Goal: Transaction & Acquisition: Purchase product/service

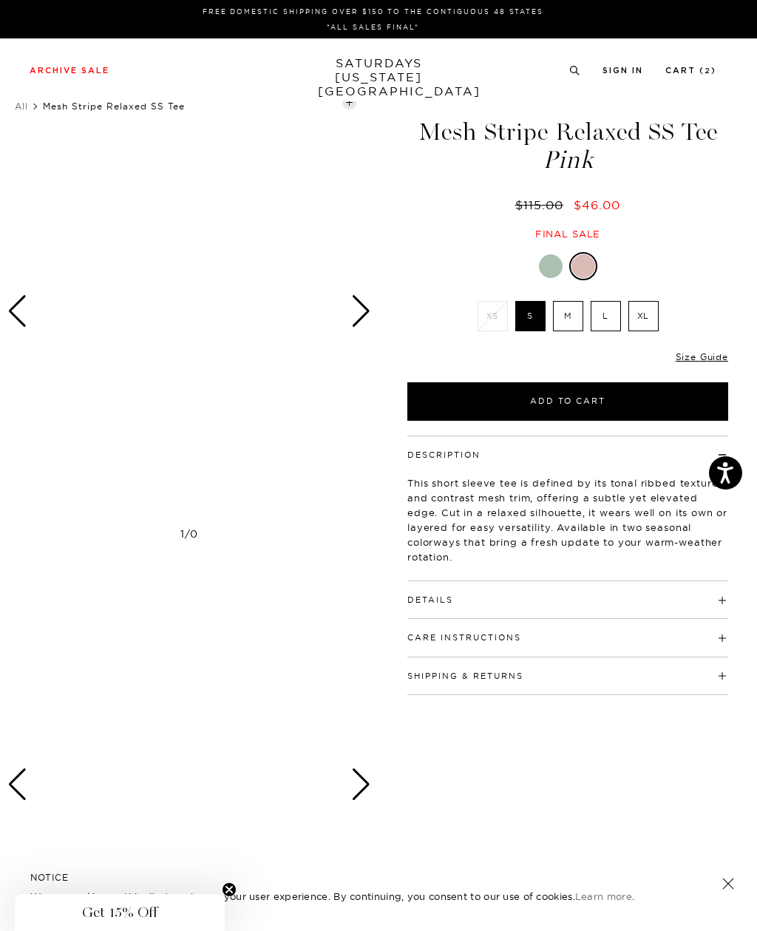
click at [365, 326] on div "Next slide" at bounding box center [361, 311] width 20 height 33
click at [370, 311] on div "Next slide" at bounding box center [361, 311] width 20 height 33
click at [366, 317] on div "Next slide" at bounding box center [361, 311] width 20 height 33
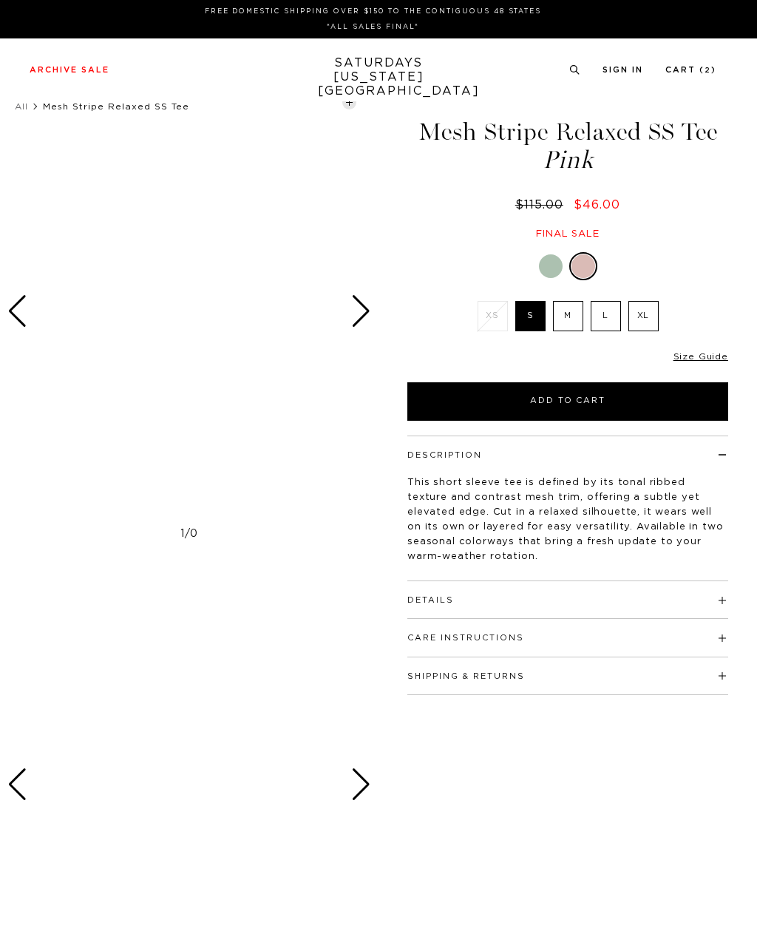
click at [698, 63] on li "Cart ( 2 )" at bounding box center [690, 69] width 51 height 13
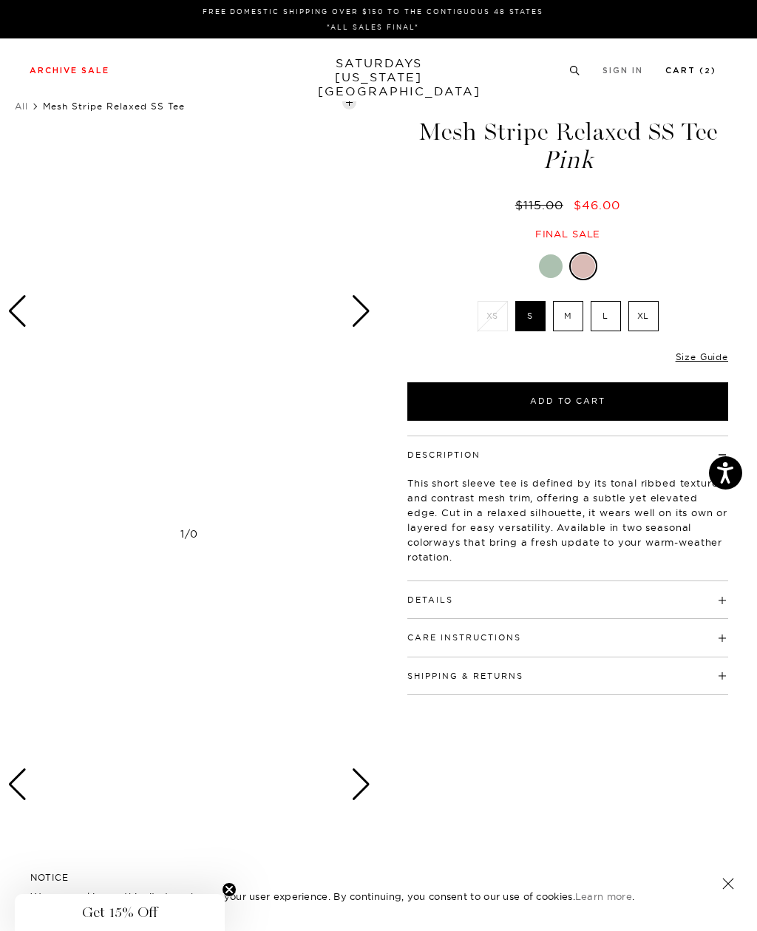
click at [705, 75] on link "Cart ( 2 )" at bounding box center [690, 71] width 51 height 8
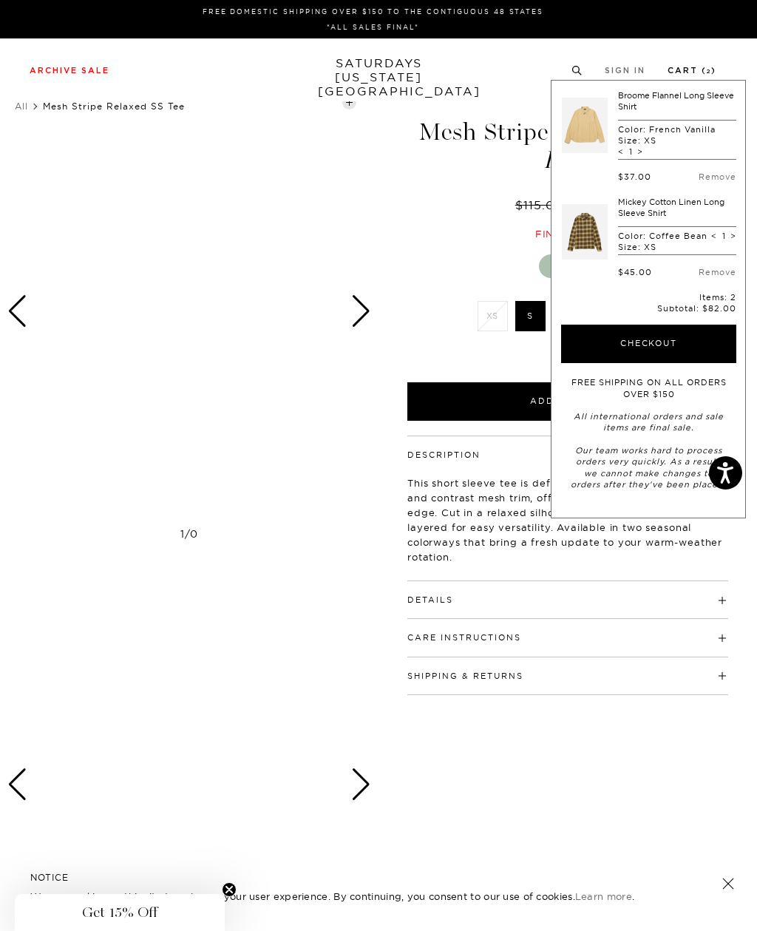
click at [690, 70] on link "Cart ( 2 )" at bounding box center [691, 71] width 49 height 8
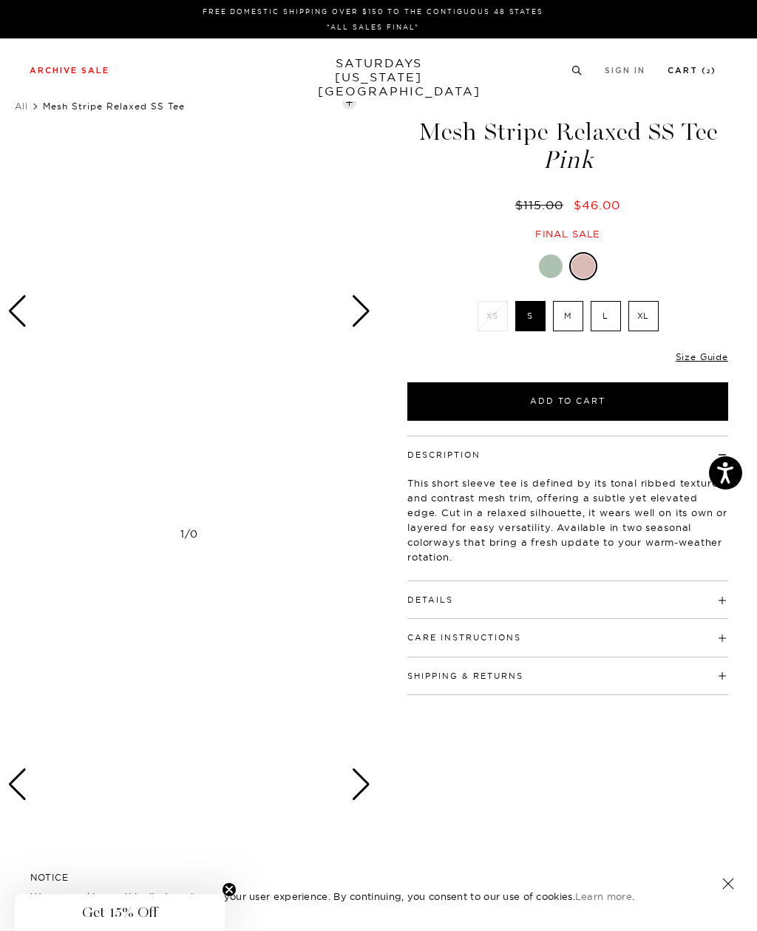
click at [693, 75] on link "Cart ( 2 )" at bounding box center [691, 71] width 49 height 8
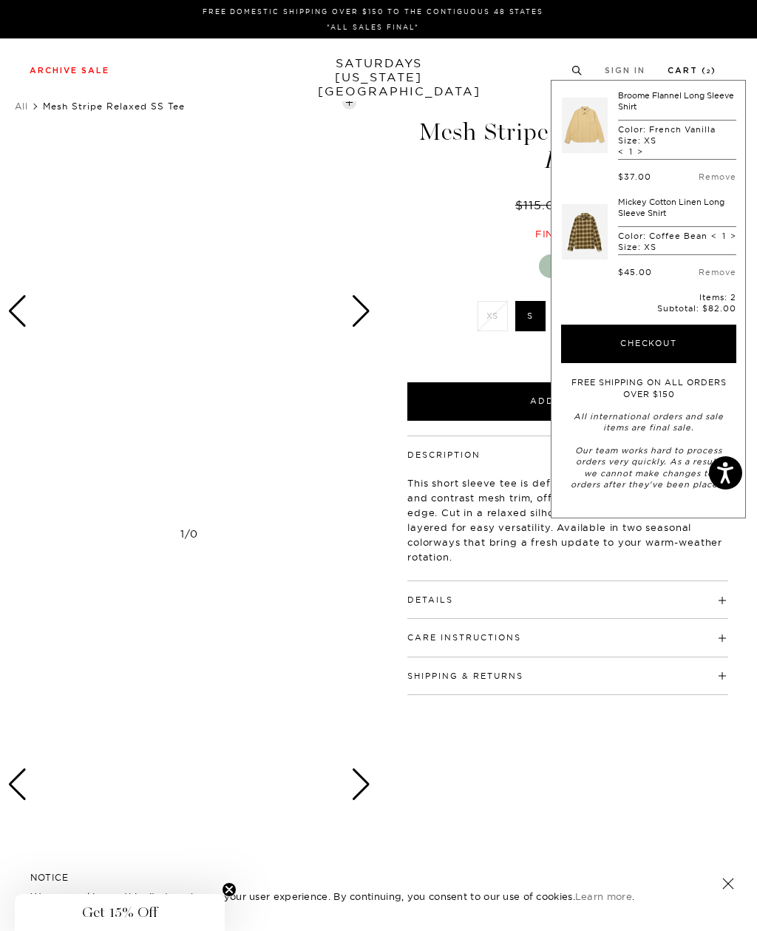
click at [670, 341] on button "Checkout" at bounding box center [648, 343] width 175 height 38
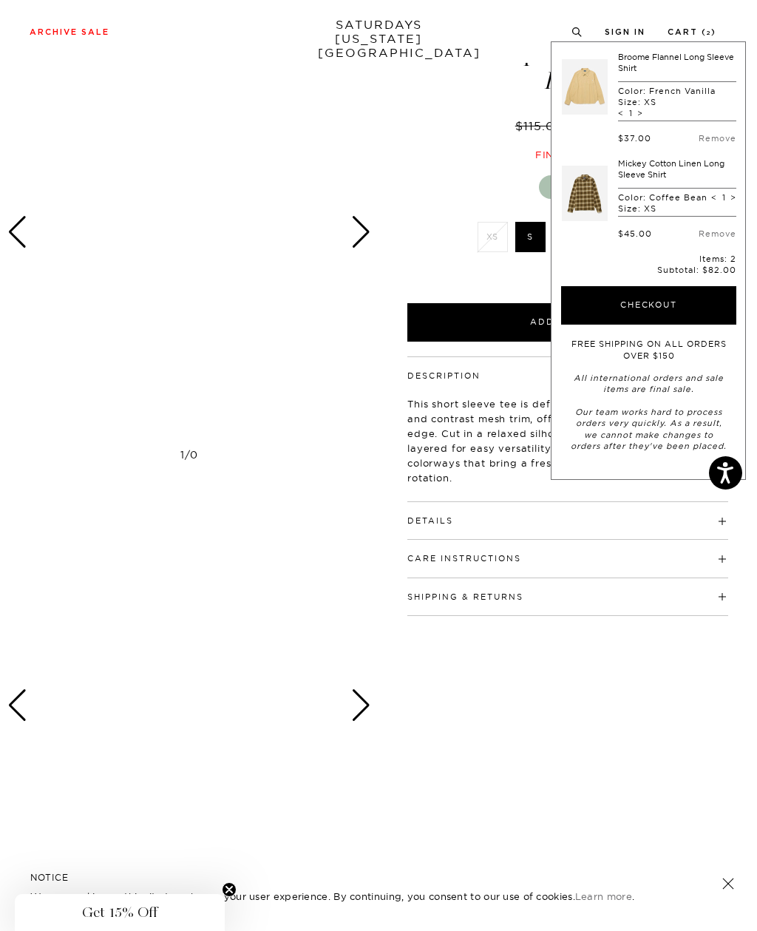
click at [430, 35] on link "SATURDAYS [US_STATE][GEOGRAPHIC_DATA]" at bounding box center [379, 39] width 122 height 42
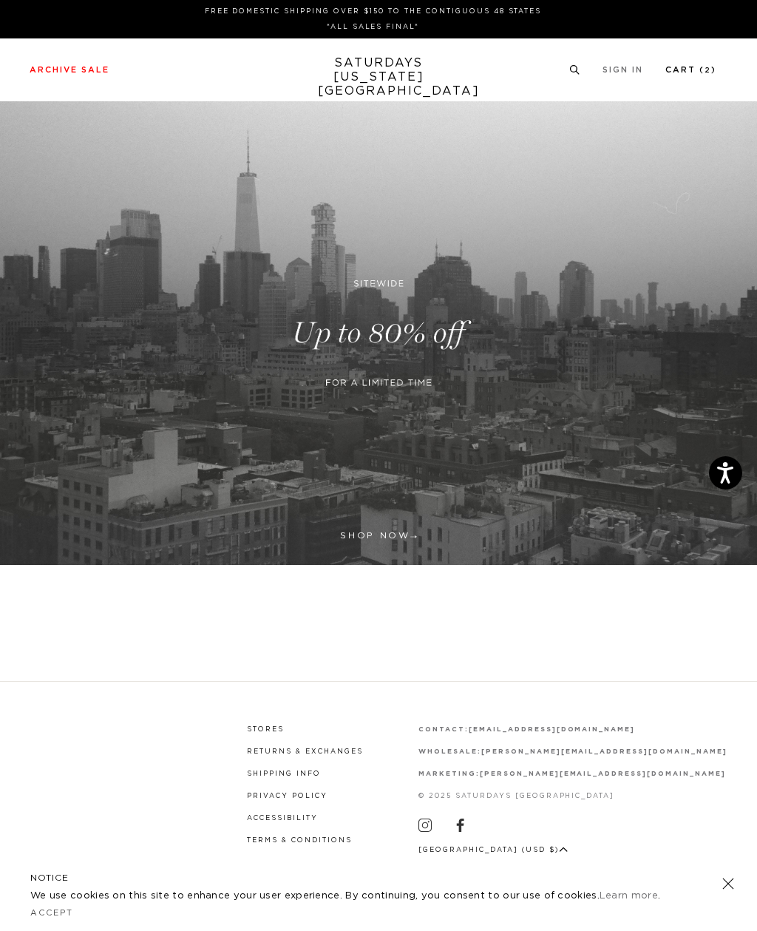
click at [687, 74] on link "Cart ( 2 )" at bounding box center [690, 70] width 51 height 8
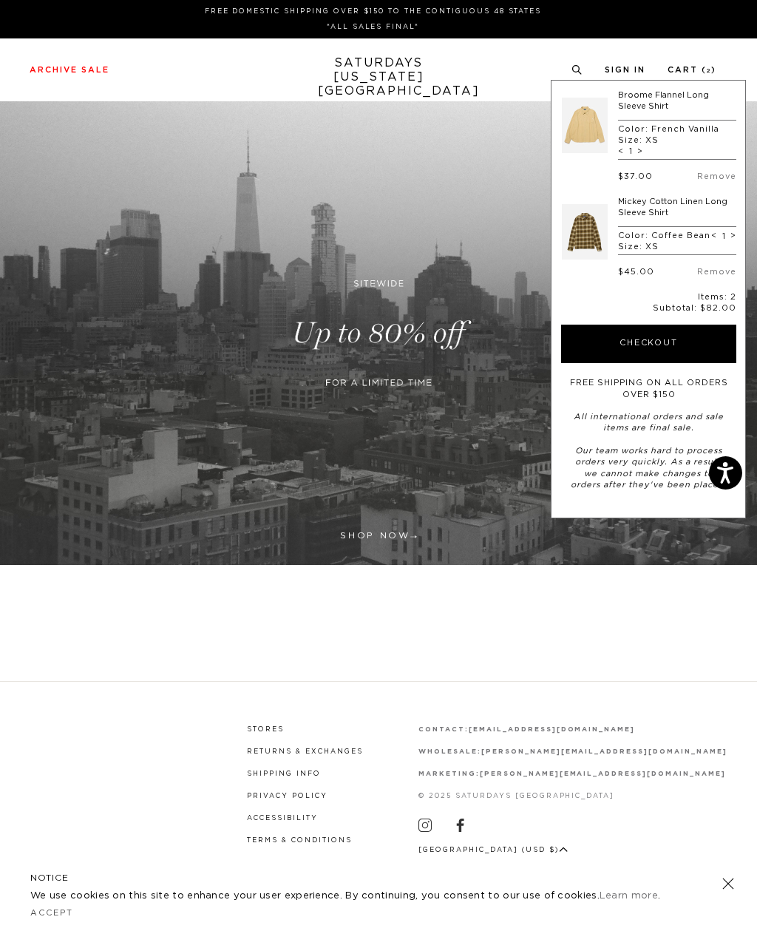
click at [588, 130] on link at bounding box center [585, 124] width 46 height 69
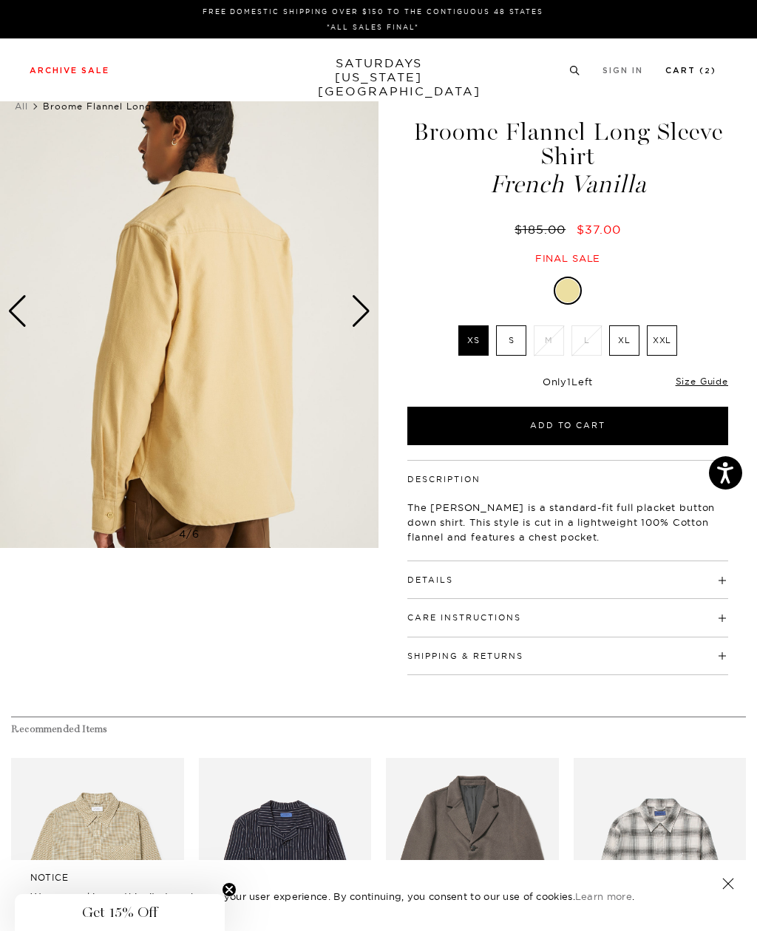
click at [696, 75] on link "Cart ( 2 )" at bounding box center [690, 71] width 51 height 8
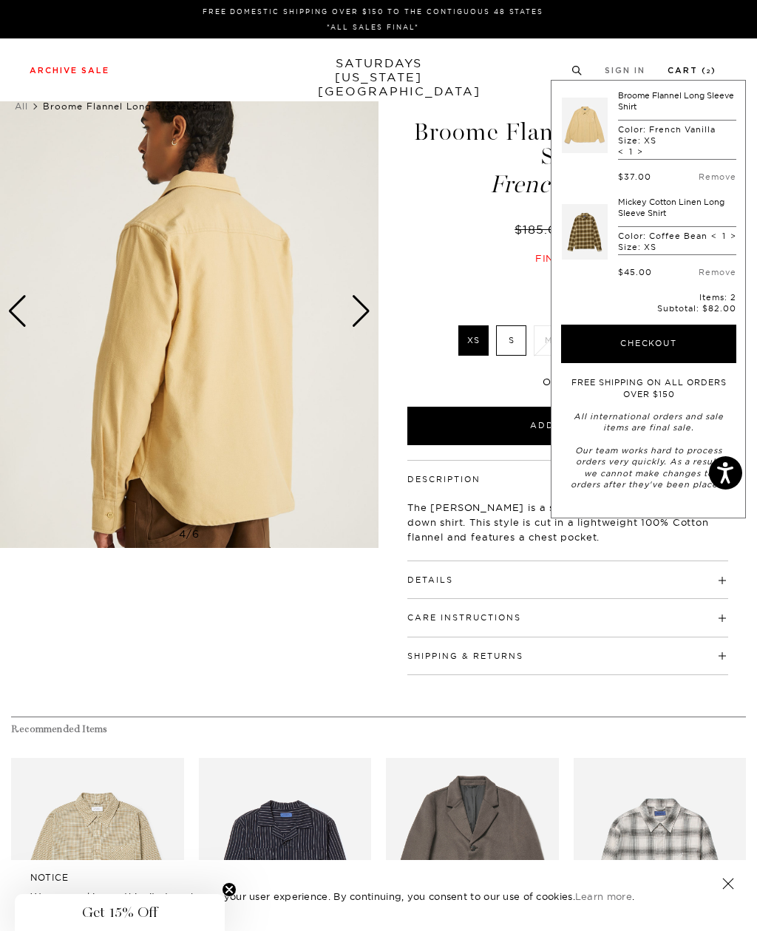
click at [588, 225] on link at bounding box center [585, 231] width 46 height 69
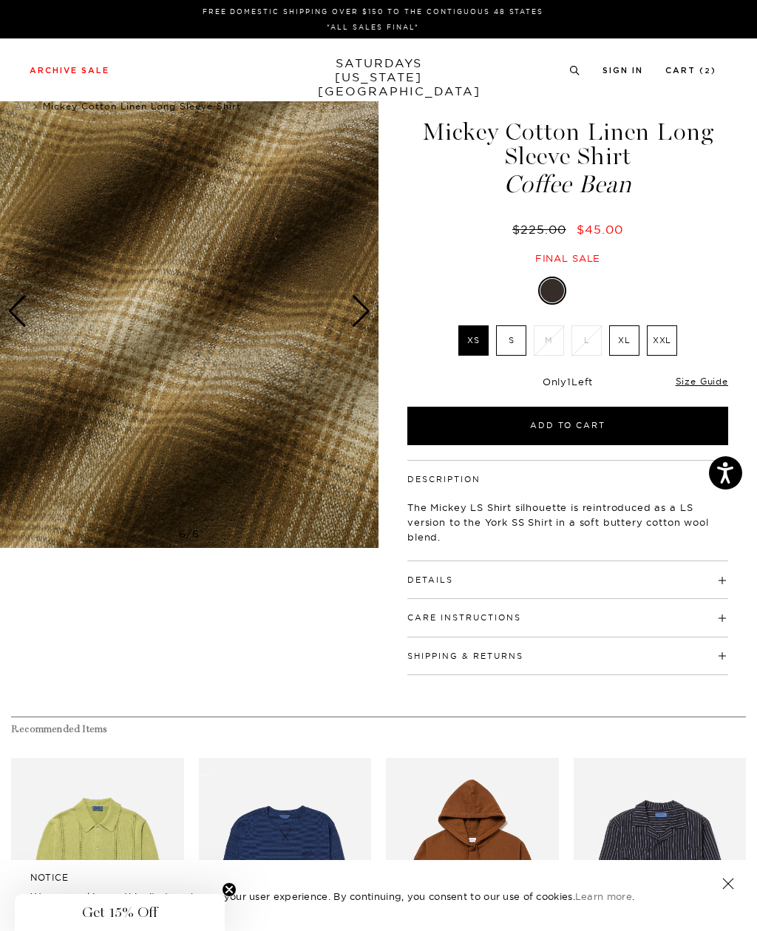
click at [407, 77] on link "SATURDAYS NEW YORK CITY" at bounding box center [379, 77] width 122 height 42
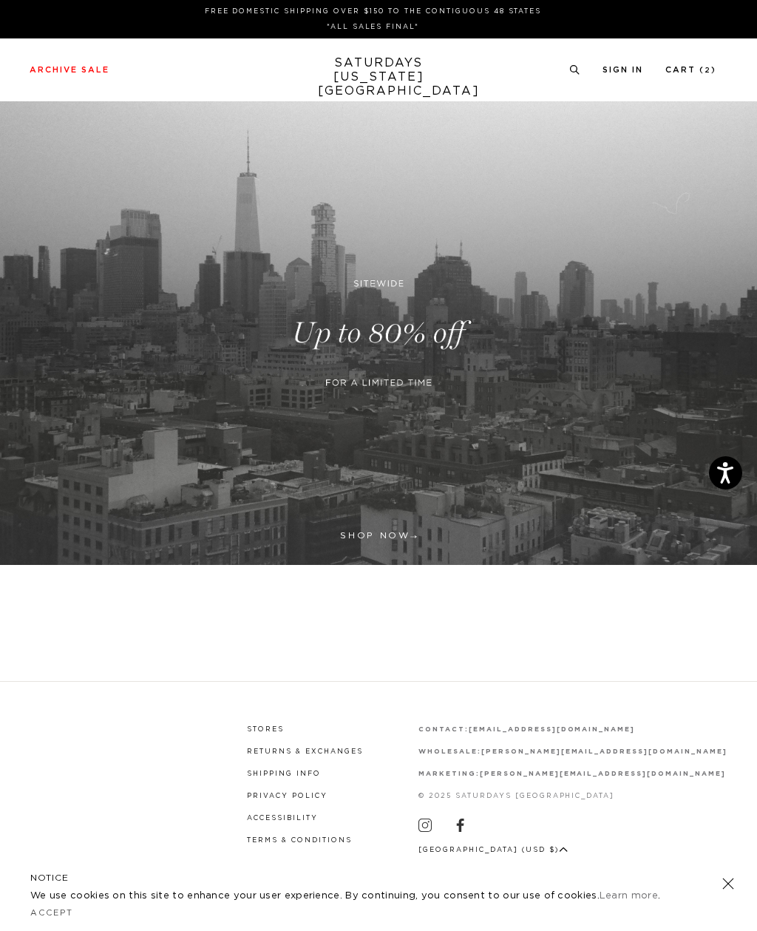
click at [394, 531] on link at bounding box center [378, 332] width 757 height 463
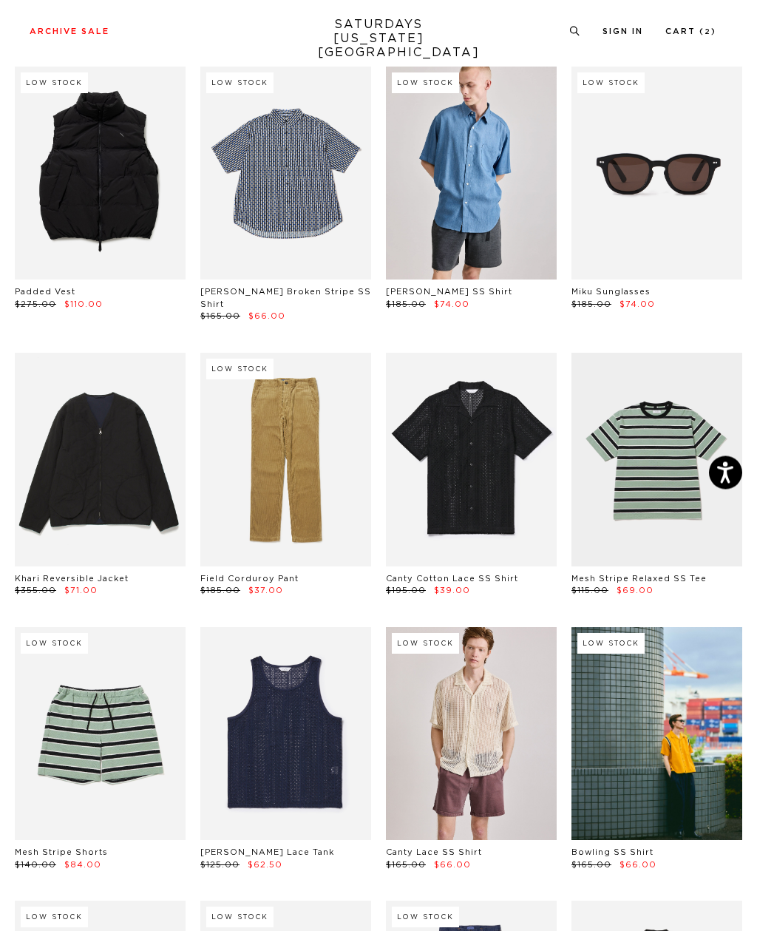
scroll to position [634, 0]
click at [246, 480] on link at bounding box center [285, 460] width 171 height 214
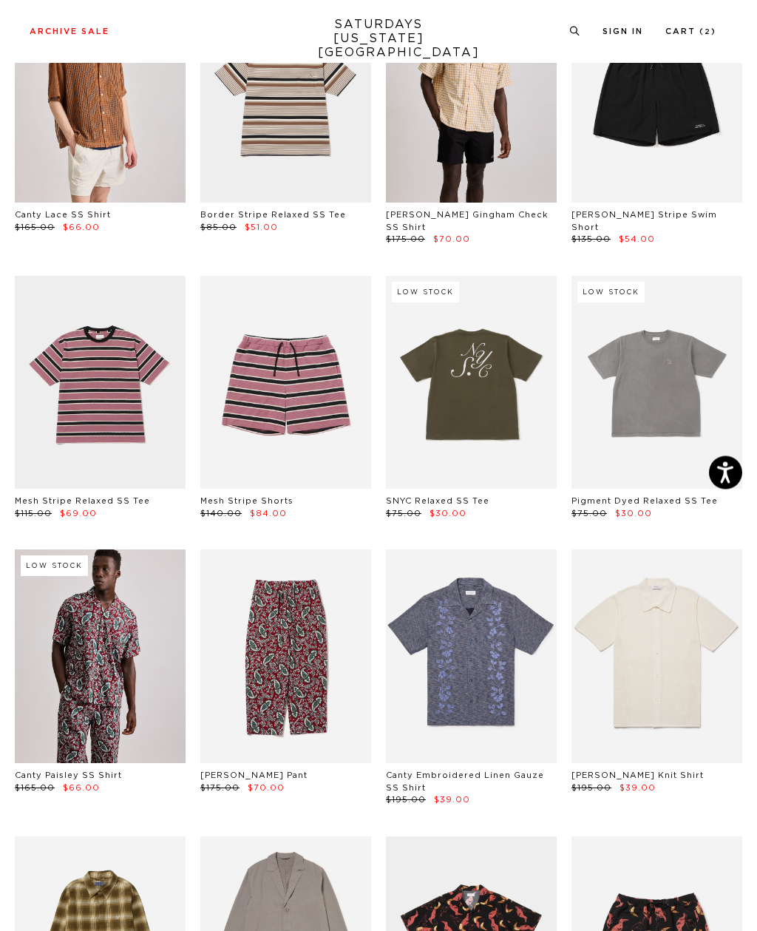
scroll to position [3220, 0]
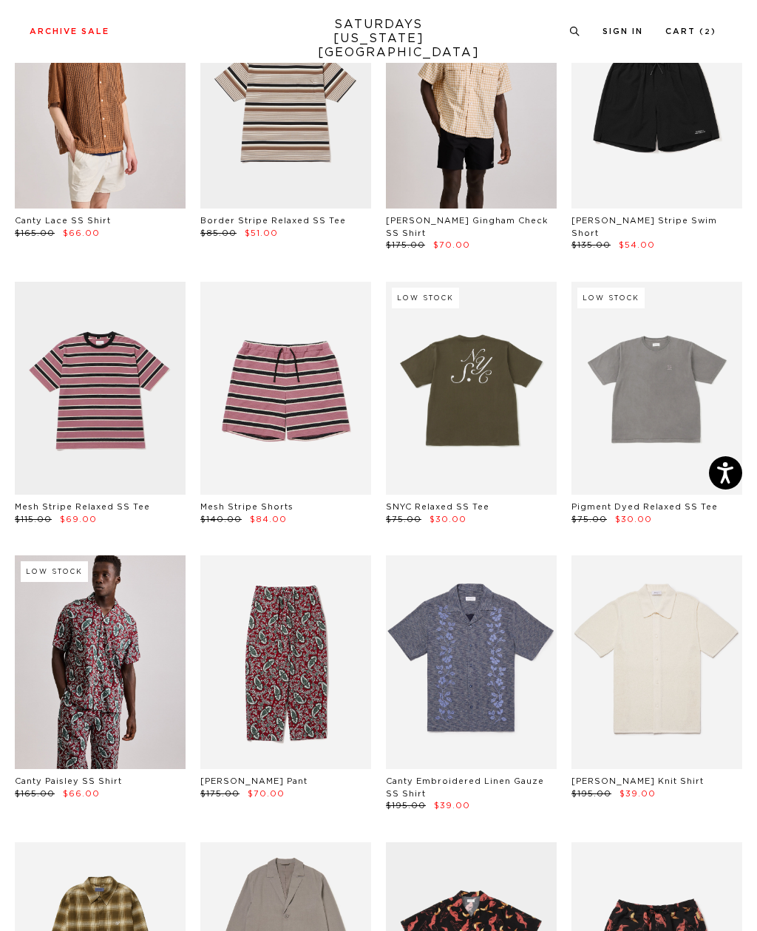
click at [59, 293] on link at bounding box center [100, 389] width 171 height 214
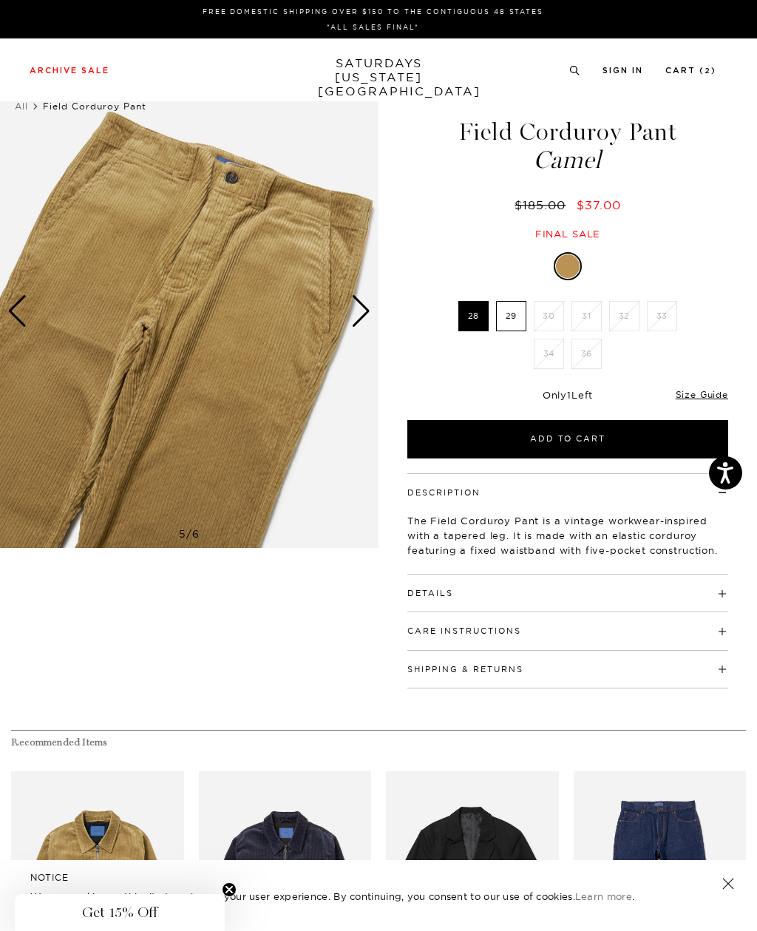
click at [715, 596] on h4 "Details" at bounding box center [567, 586] width 321 height 24
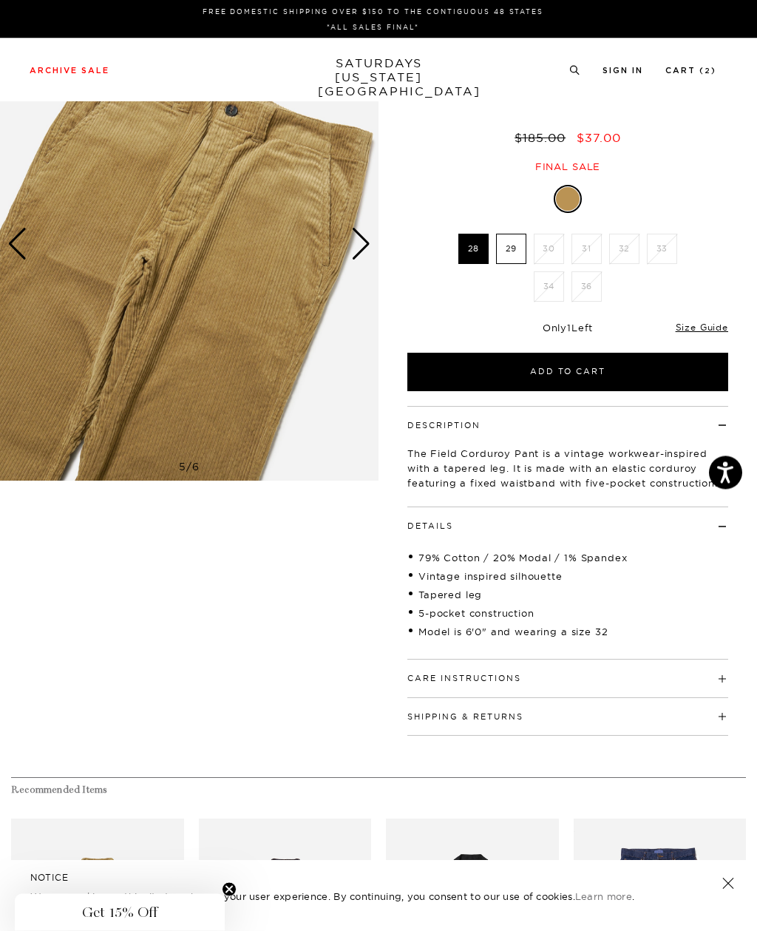
scroll to position [67, 0]
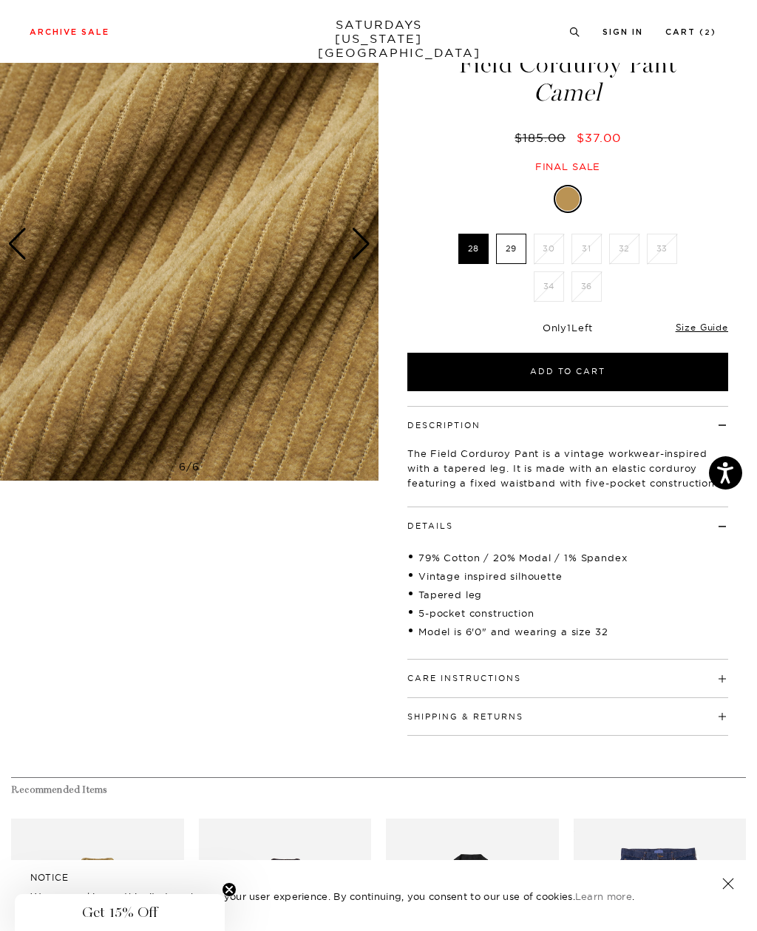
click at [707, 681] on h4 "Care Instructions" at bounding box center [567, 671] width 321 height 24
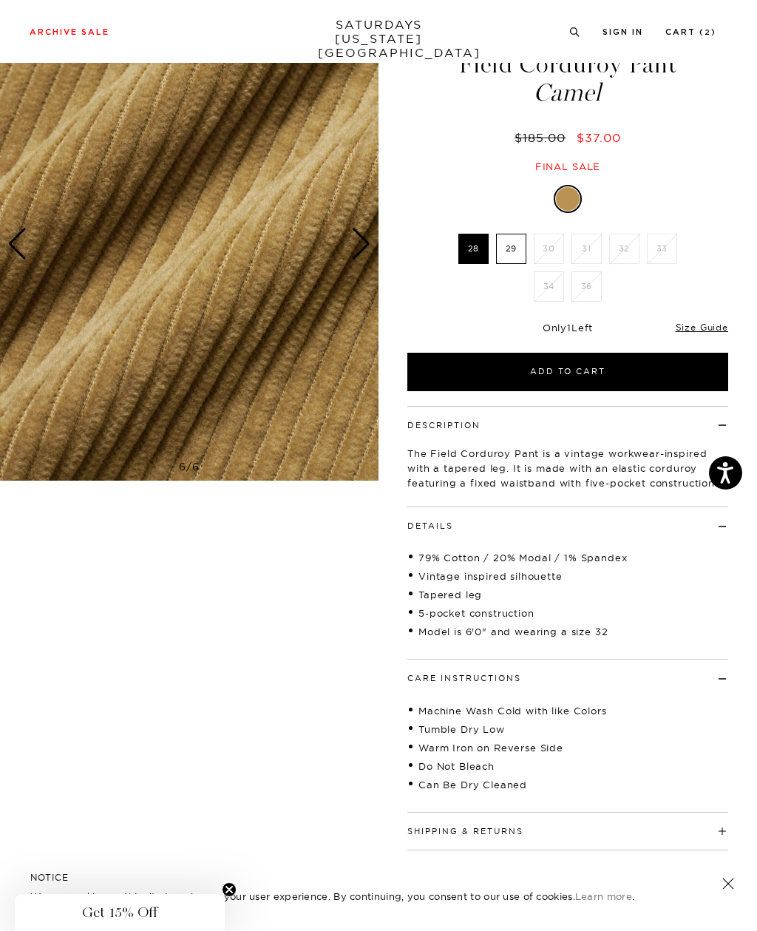
scroll to position [0, 0]
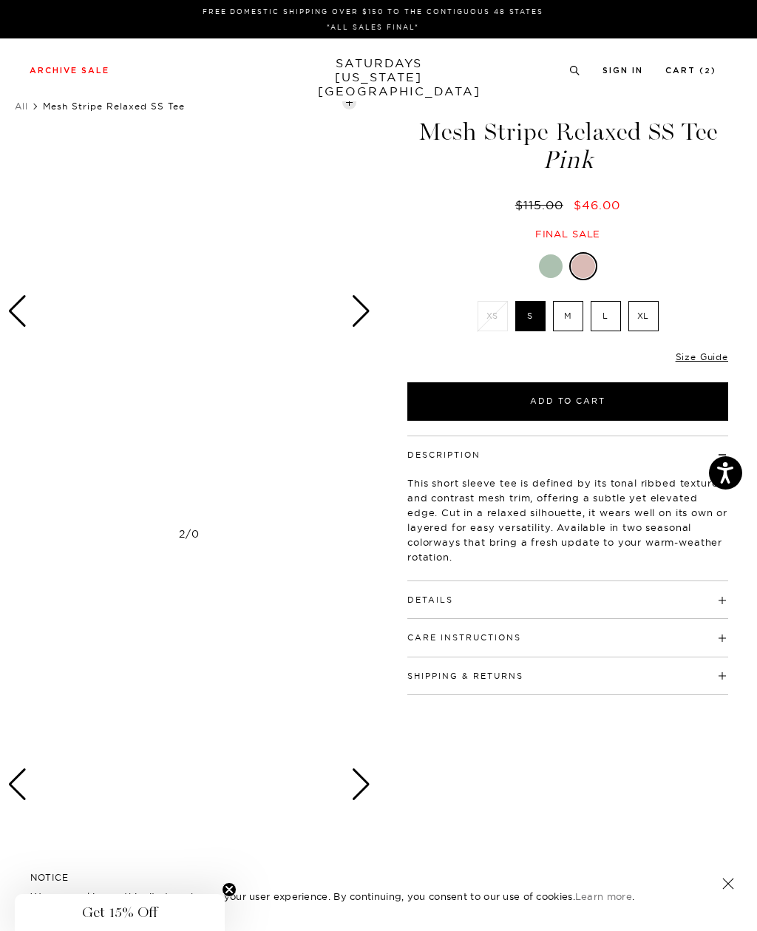
click at [554, 262] on div at bounding box center [551, 266] width 24 height 24
click at [588, 274] on div at bounding box center [585, 266] width 24 height 24
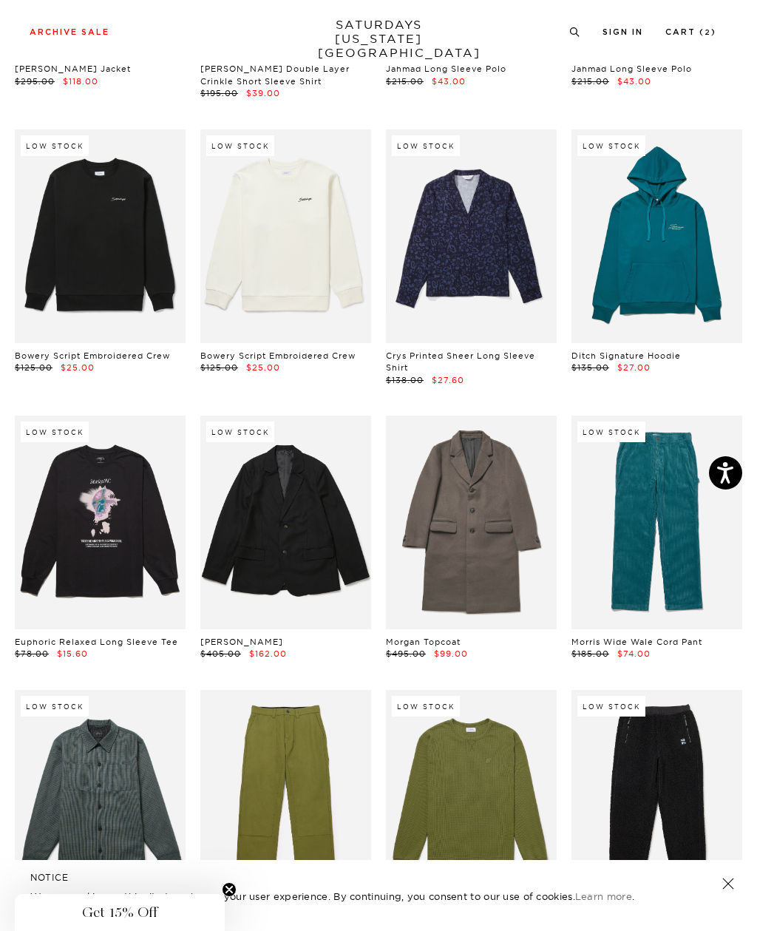
scroll to position [8101, 0]
